Goal: Task Accomplishment & Management: Use online tool/utility

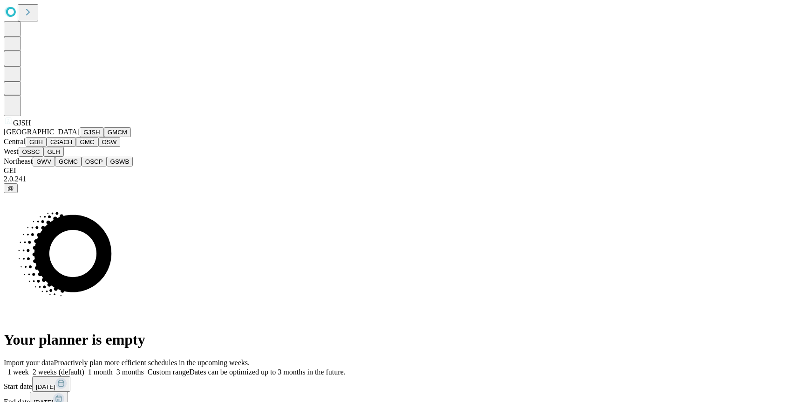
scroll to position [222, 0]
click at [107, 166] on button "GSWB" at bounding box center [120, 162] width 27 height 10
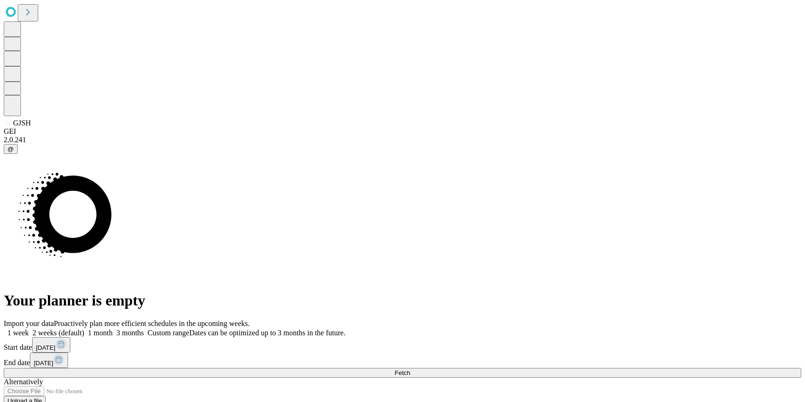
click at [410, 369] on span "Fetch" at bounding box center [402, 372] width 15 height 7
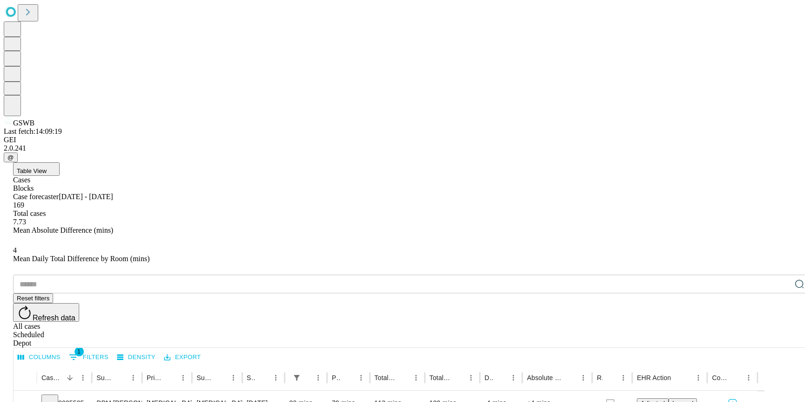
click at [783, 339] on div "Depot" at bounding box center [412, 343] width 798 height 8
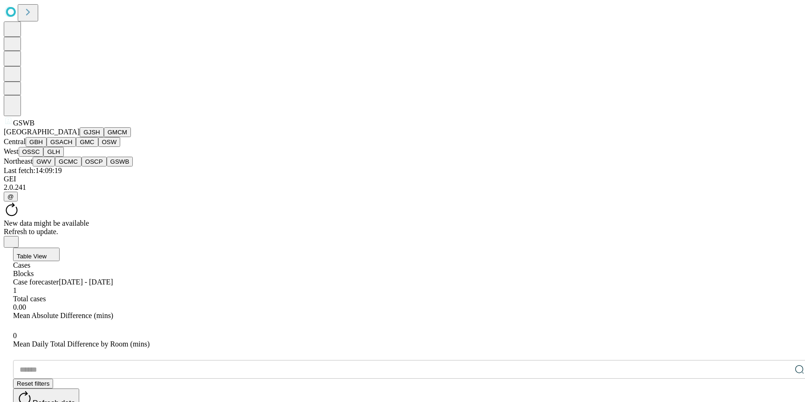
click at [80, 137] on button "GJSH" at bounding box center [92, 132] width 24 height 10
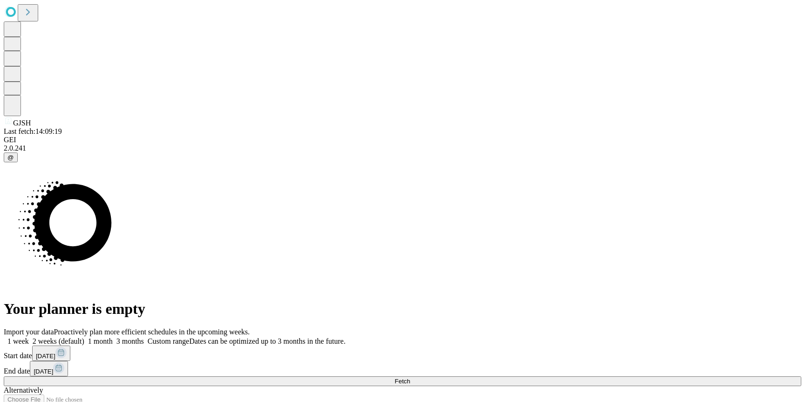
click at [410, 377] on span "Fetch" at bounding box center [402, 380] width 15 height 7
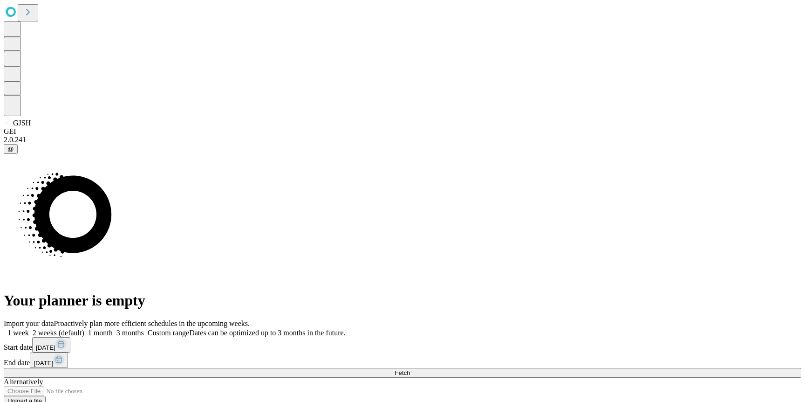
click at [622, 319] on div "Import your data Proactively plan more efficient schedules in the upcoming week…" at bounding box center [403, 366] width 798 height 95
click at [621, 319] on div "Import your data Proactively plan more efficient schedules in the upcoming week…" at bounding box center [403, 366] width 798 height 95
click at [621, 368] on button "Fetch" at bounding box center [403, 373] width 798 height 10
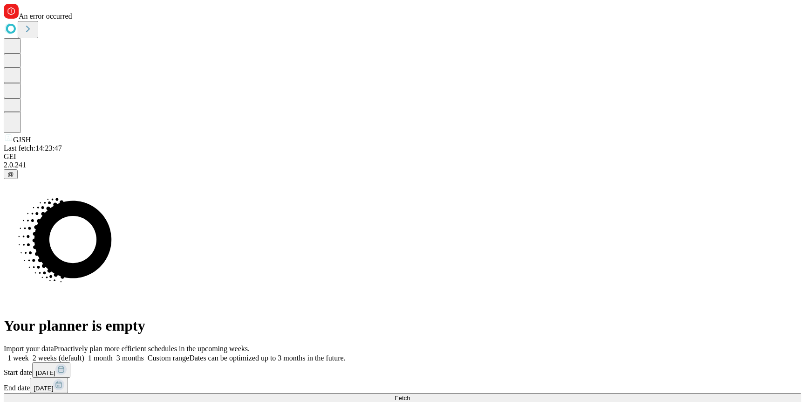
click at [404, 179] on div "Your planner is empty" at bounding box center [403, 256] width 798 height 155
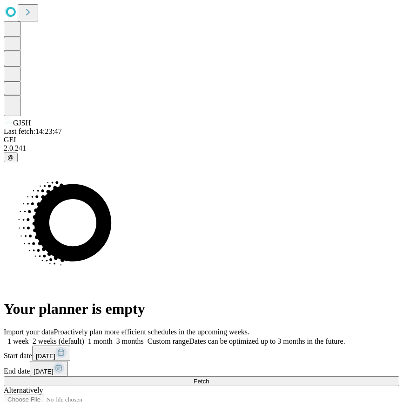
click at [209, 377] on span "Fetch" at bounding box center [201, 380] width 15 height 7
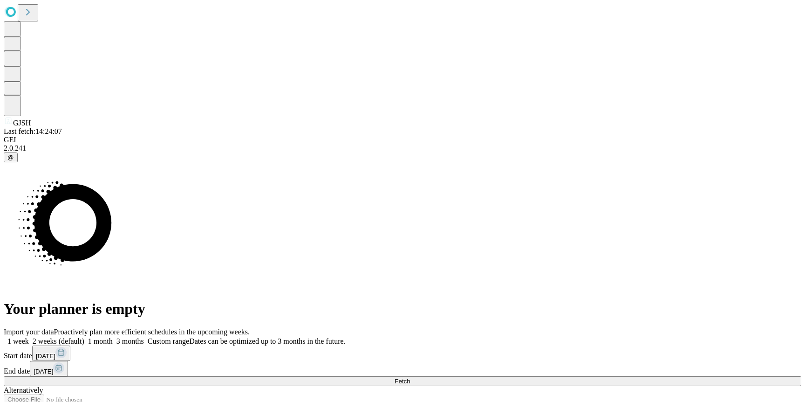
click at [29, 337] on span "1 week" at bounding box center [17, 341] width 21 height 8
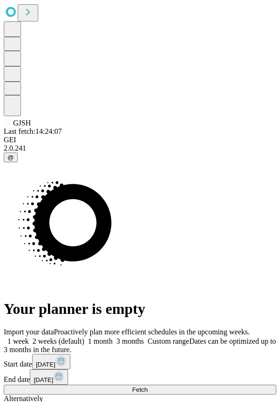
click at [227, 384] on button "Fetch" at bounding box center [140, 389] width 273 height 10
